Goal: Information Seeking & Learning: Learn about a topic

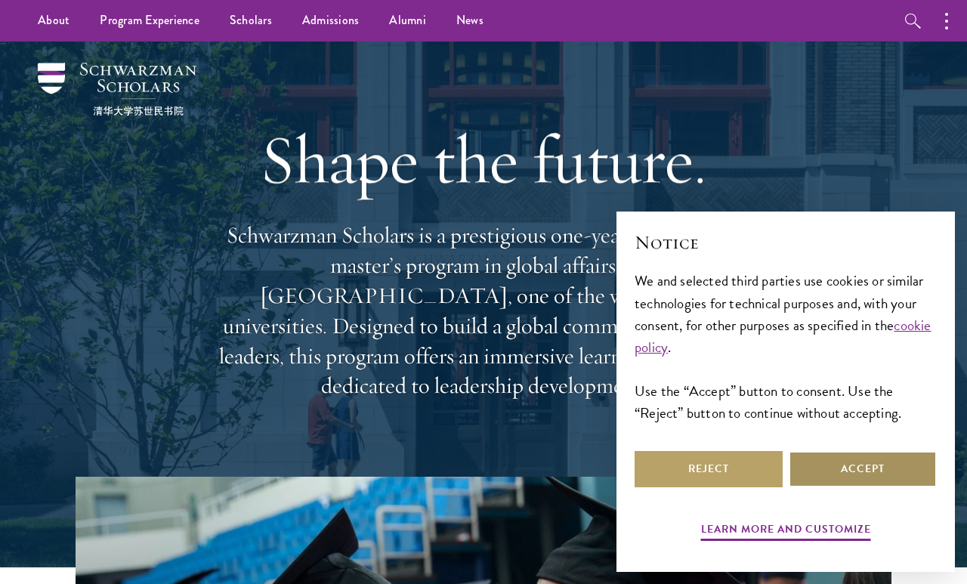
click at [867, 473] on button "Accept" at bounding box center [863, 469] width 148 height 36
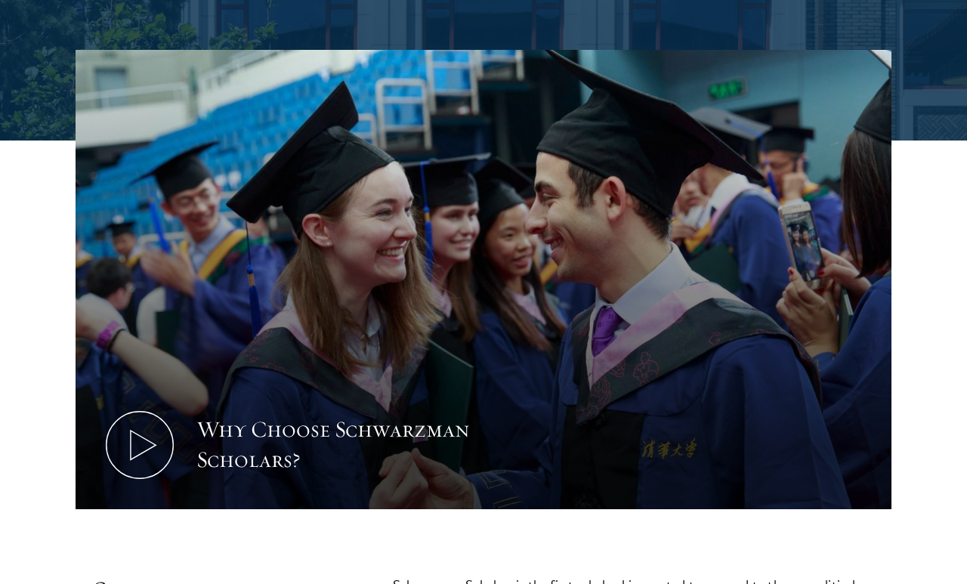
scroll to position [428, 0]
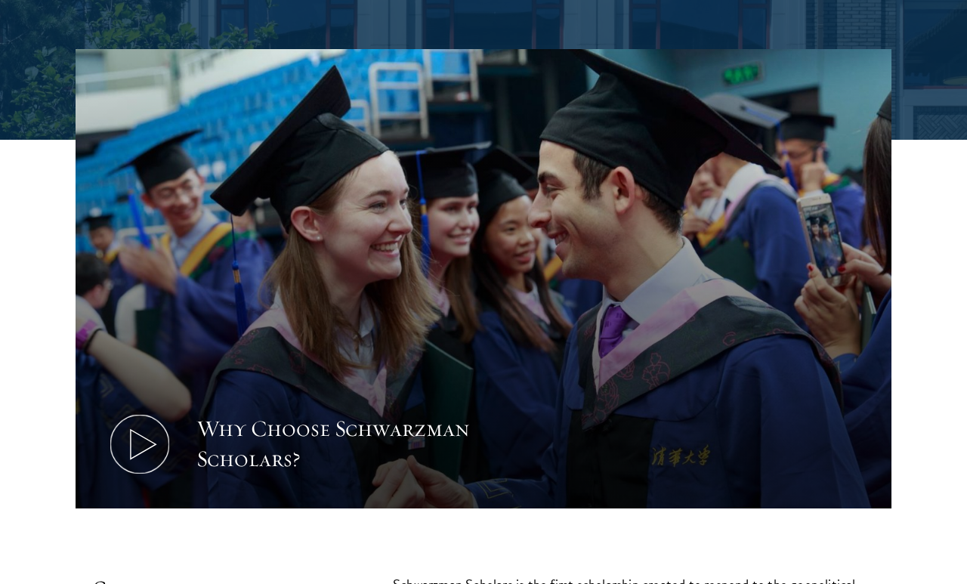
click at [143, 411] on icon at bounding box center [140, 444] width 68 height 68
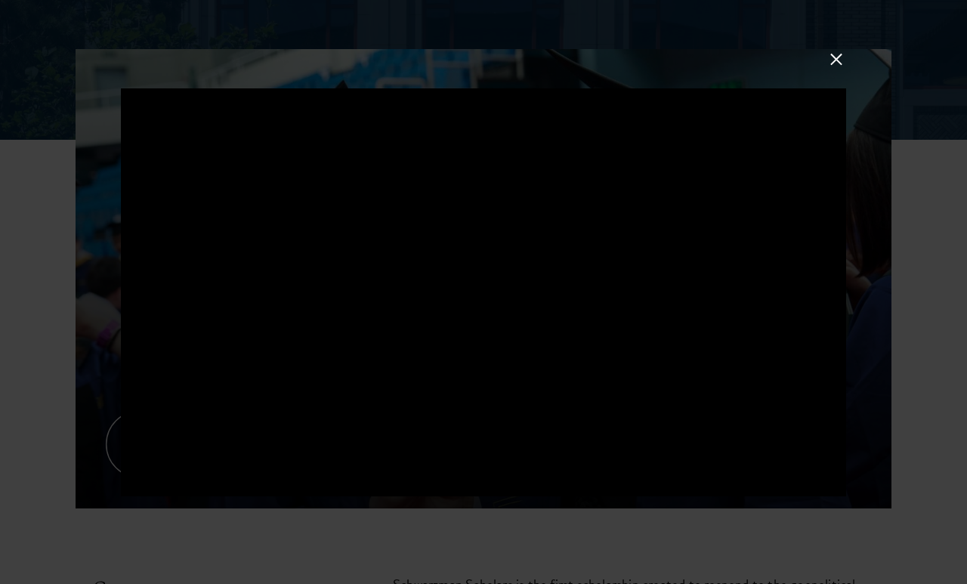
click at [836, 69] on button at bounding box center [836, 59] width 20 height 20
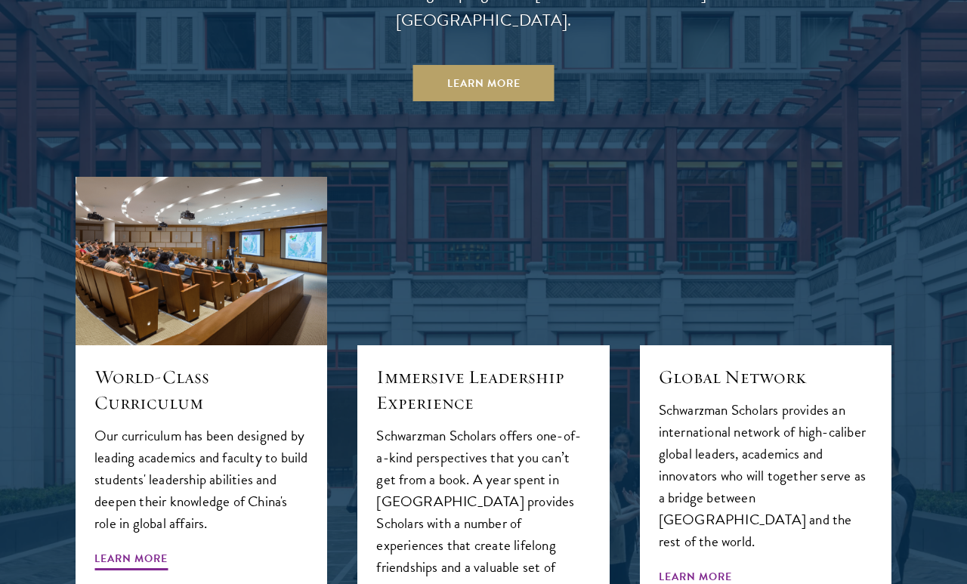
scroll to position [1434, 0]
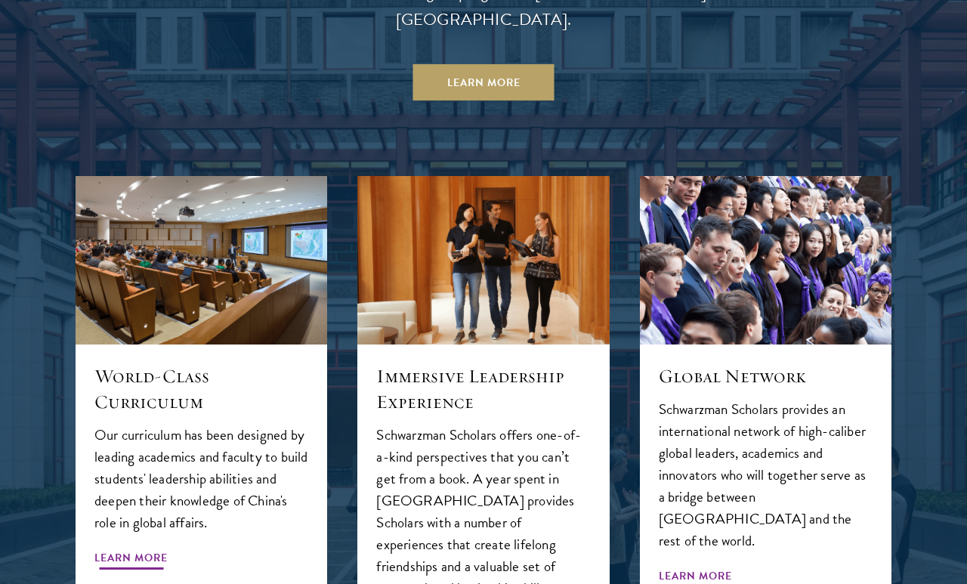
click at [131, 519] on div "World-Class Curriculum Our curriculum has been designed by leading academics an…" at bounding box center [202, 508] width 252 height 328
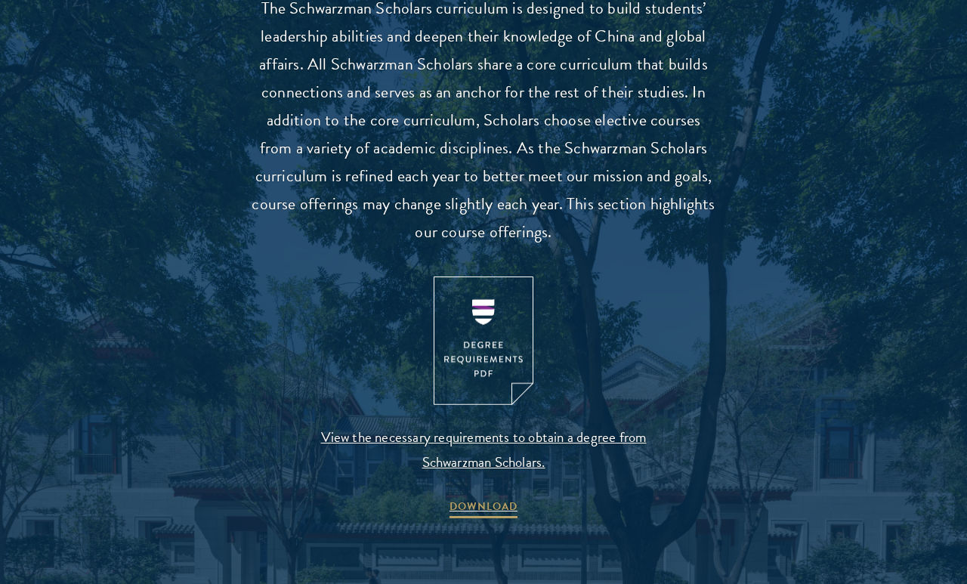
scroll to position [1453, 0]
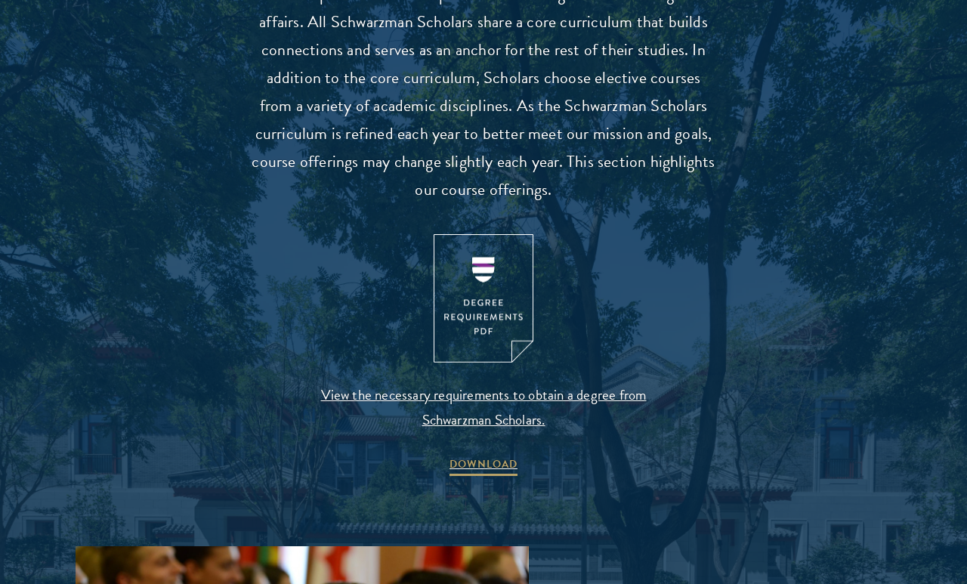
click at [472, 304] on img at bounding box center [484, 298] width 100 height 129
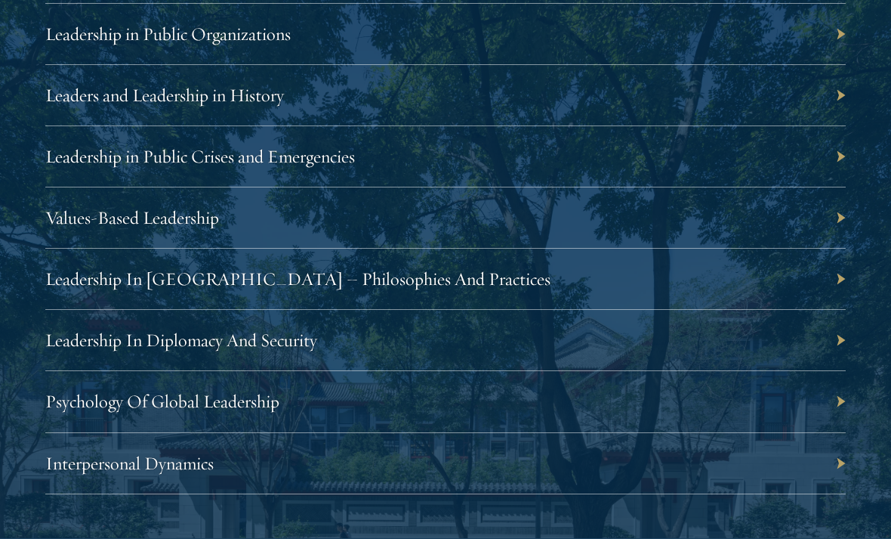
scroll to position [2682, 0]
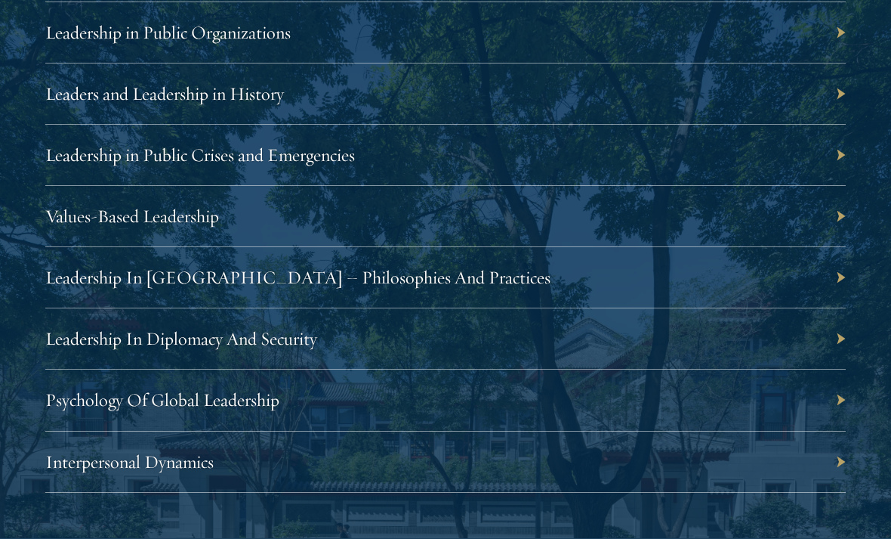
click at [834, 400] on div "Psychology Of Global Leadership" at bounding box center [445, 400] width 801 height 61
click at [144, 402] on link "Psychology Of Global Leadership" at bounding box center [170, 399] width 234 height 23
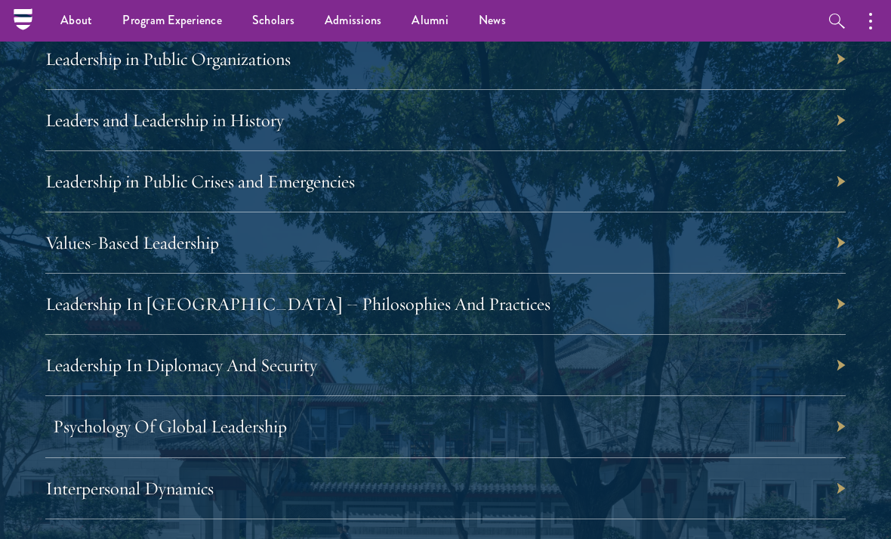
scroll to position [2654, 0]
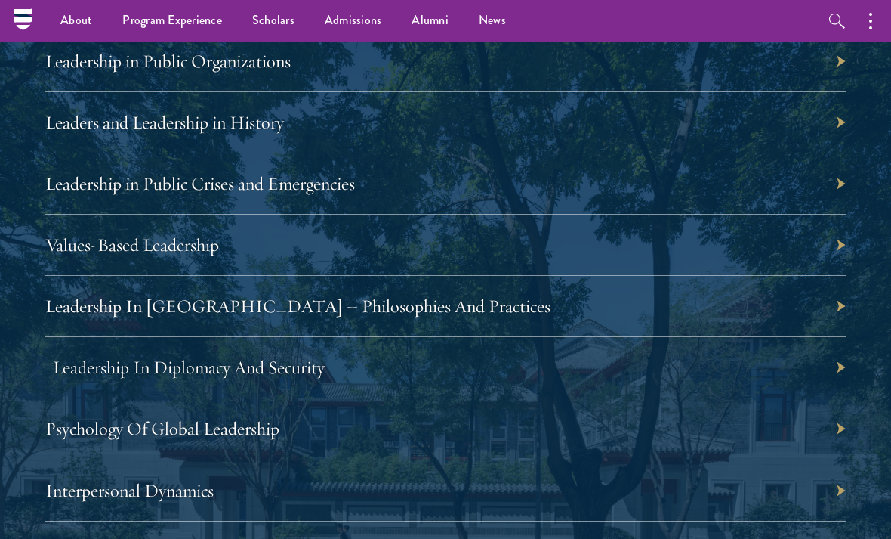
click at [81, 364] on link "Leadership In Diplomacy And Security" at bounding box center [189, 367] width 272 height 23
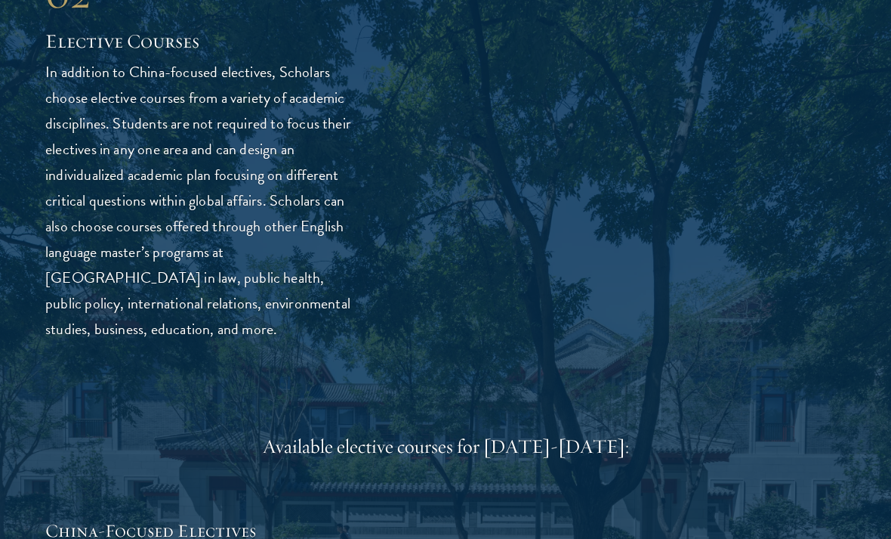
scroll to position [3961, 0]
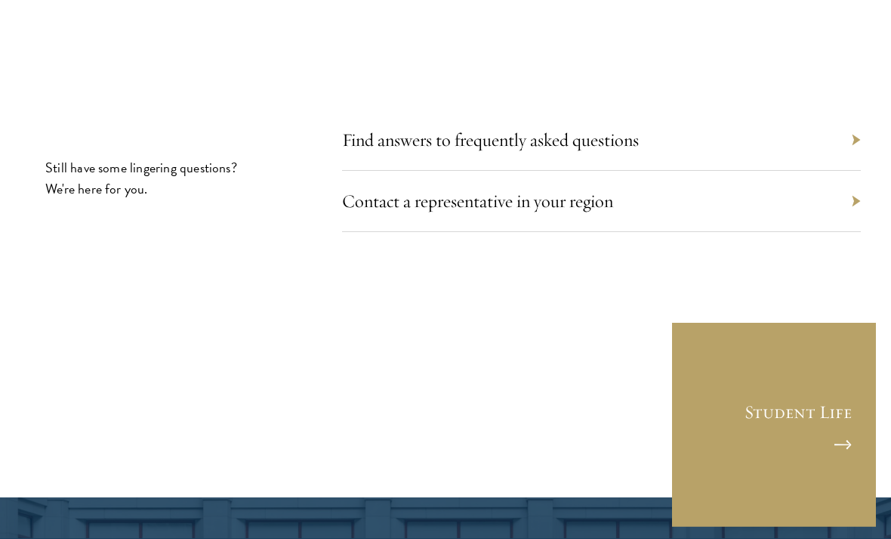
scroll to position [8312, 0]
click at [849, 171] on div "Contact a representative in your region" at bounding box center [601, 201] width 519 height 61
click at [593, 190] on link "Contact a representative in your region" at bounding box center [485, 201] width 271 height 23
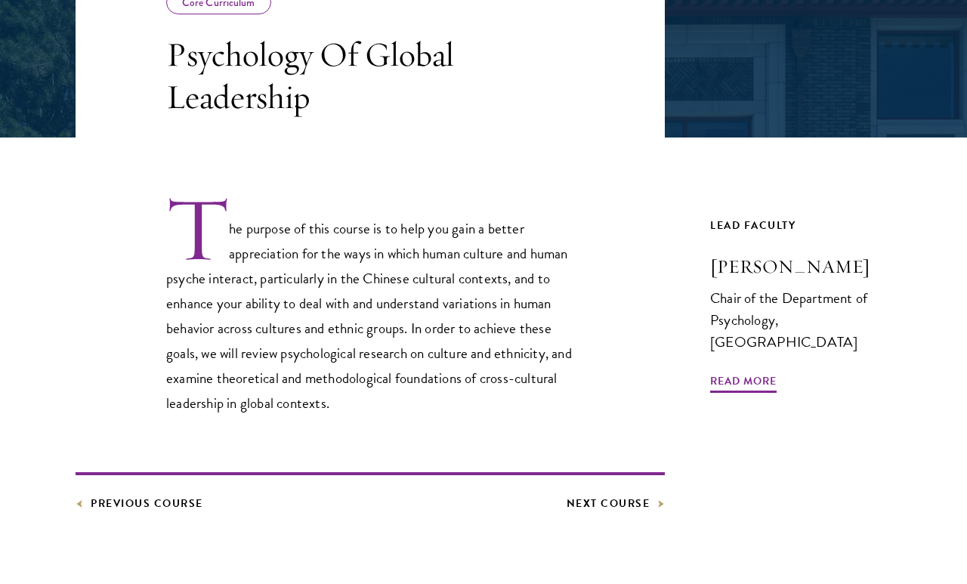
scroll to position [332, 0]
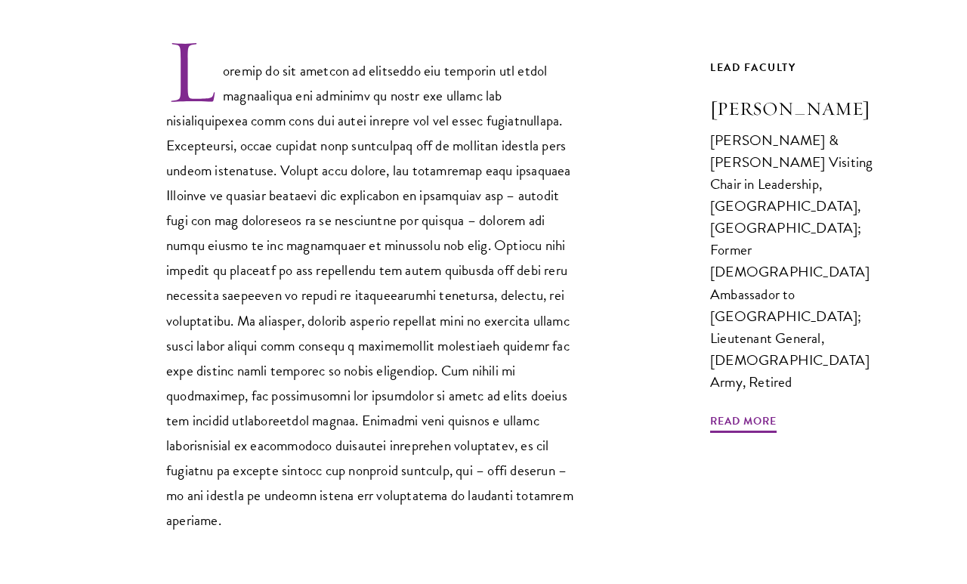
scroll to position [490, 0]
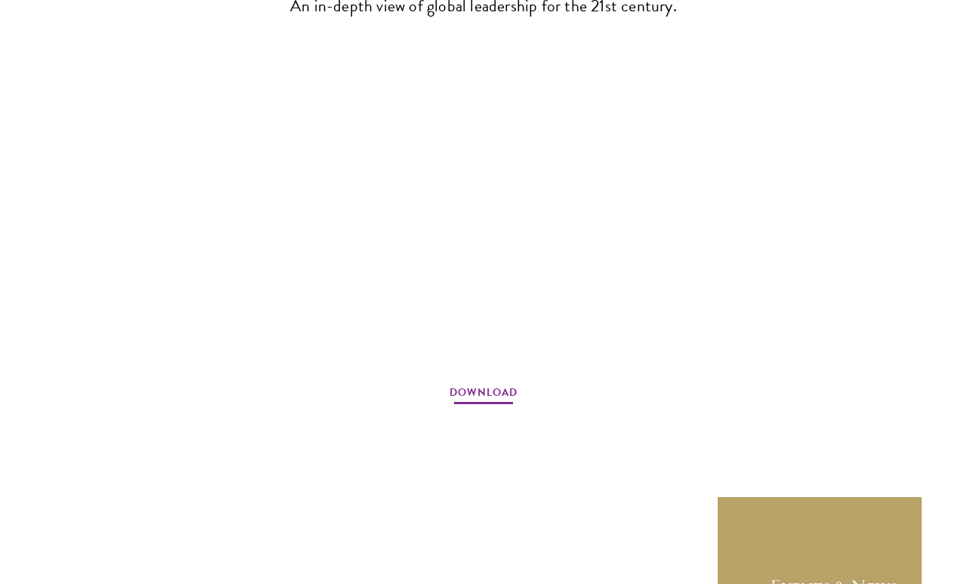
scroll to position [2014, 0]
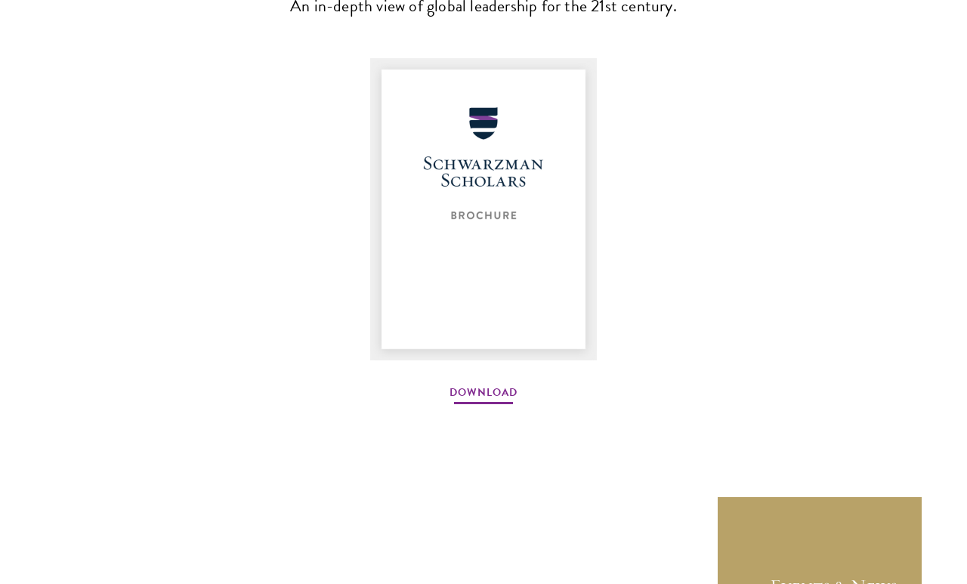
click at [487, 398] on link "Download" at bounding box center [483, 394] width 68 height 23
